Goal: Task Accomplishment & Management: Complete application form

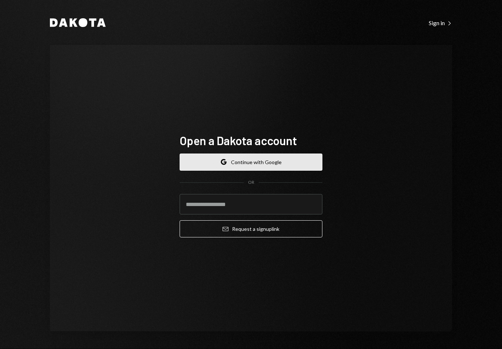
click at [281, 162] on button "Google Continue with Google" at bounding box center [251, 162] width 143 height 17
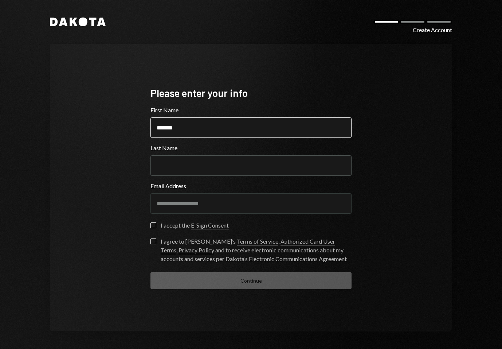
type input "*******"
type input "********"
type button "on"
click at [156, 227] on label "on I accept the E-Sign Consent" at bounding box center [190, 225] width 78 height 7
click at [156, 227] on button "on" at bounding box center [154, 225] width 6 height 6
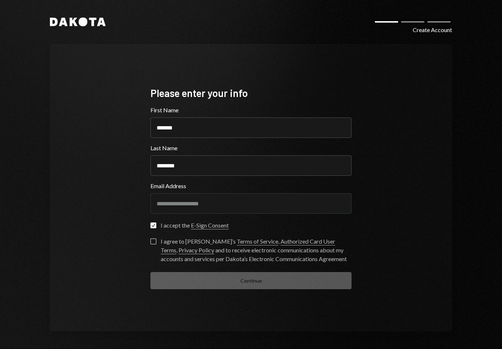
click at [155, 242] on button "I agree to Dakota’s Terms of Service , Authorized Card User Terms , Privacy Pol…" at bounding box center [154, 241] width 6 height 6
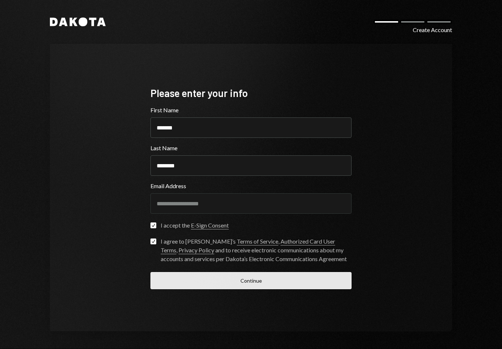
click at [259, 283] on button "Continue" at bounding box center [251, 280] width 201 height 17
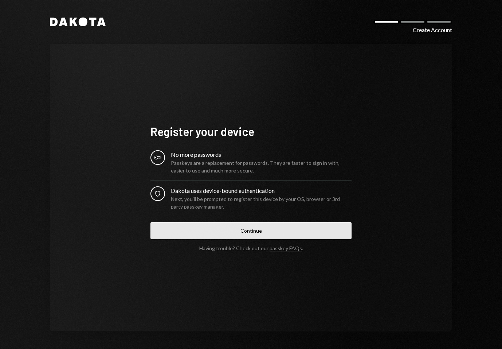
click at [254, 231] on button "Continue" at bounding box center [251, 230] width 201 height 17
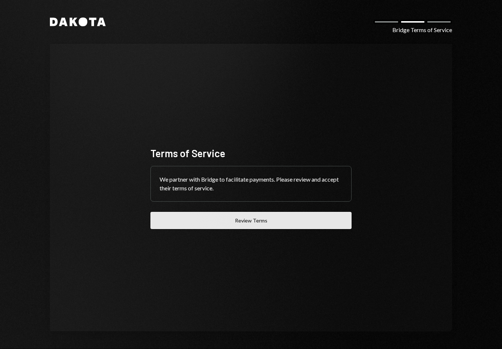
click at [261, 224] on button "Review Terms" at bounding box center [251, 220] width 201 height 17
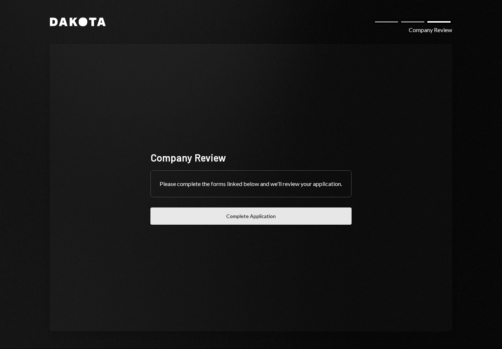
click at [259, 218] on button "Complete Application" at bounding box center [251, 215] width 201 height 17
